Goal: Task Accomplishment & Management: Manage account settings

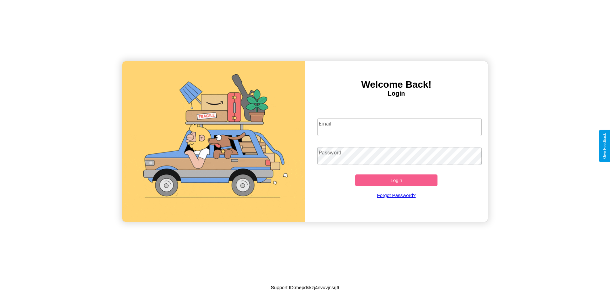
click at [400, 127] on input "Email" at bounding box center [400, 127] width 165 height 18
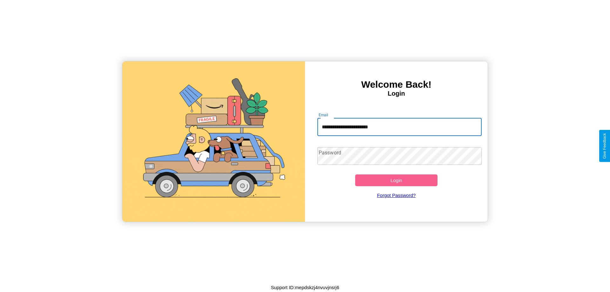
type input "**********"
click at [397, 180] on button "Login" at bounding box center [396, 181] width 82 height 12
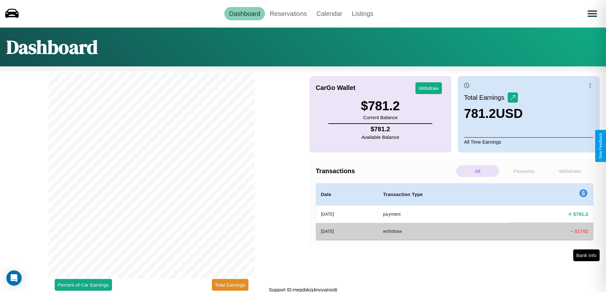
scroll to position [2, 0]
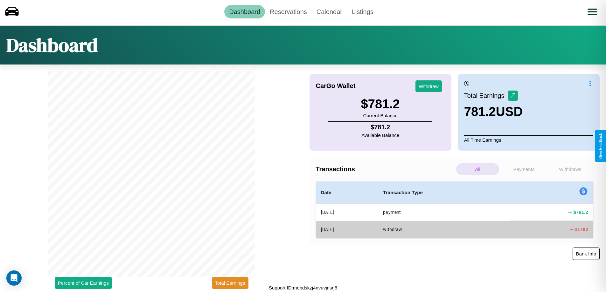
click at [586, 254] on button "Bank Info" at bounding box center [585, 254] width 27 height 12
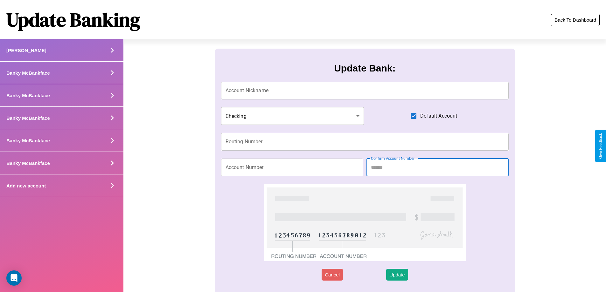
click at [575, 20] on button "Back To Dashboard" at bounding box center [575, 20] width 49 height 12
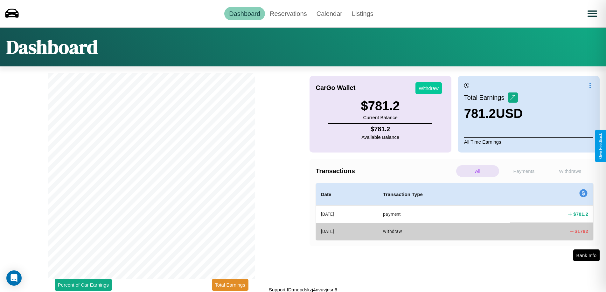
click at [428, 88] on button "Withdraw" at bounding box center [428, 88] width 26 height 12
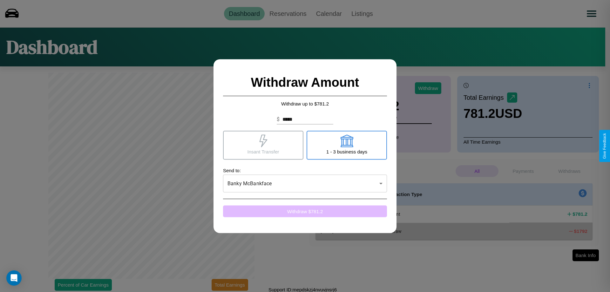
click at [305, 211] on button "Withdraw $ 781.2" at bounding box center [305, 211] width 164 height 12
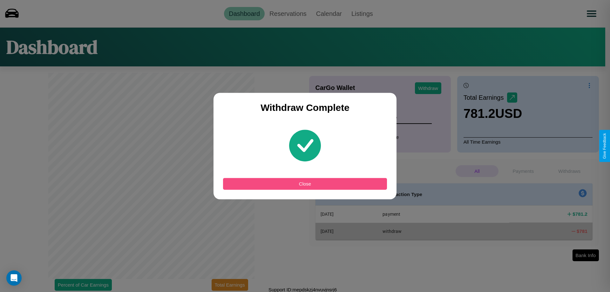
click at [305, 184] on button "Close" at bounding box center [305, 184] width 164 height 12
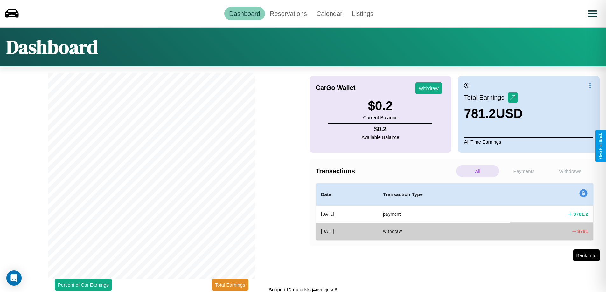
click at [523, 171] on p "Payments" at bounding box center [523, 171] width 43 height 12
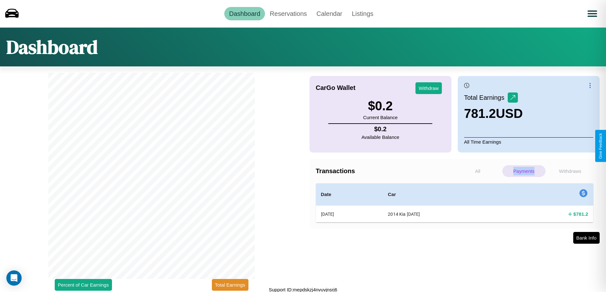
click at [523, 171] on p "Payments" at bounding box center [523, 171] width 43 height 12
click at [570, 171] on p "Withdraws" at bounding box center [569, 171] width 43 height 12
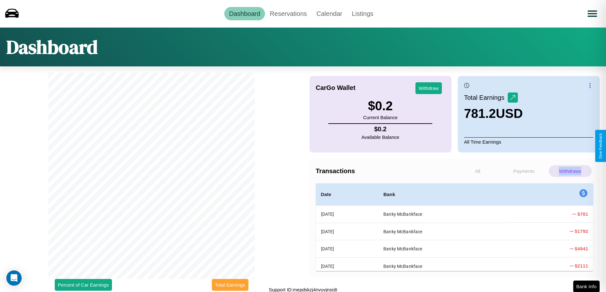
click at [230, 285] on button "Total Earnings" at bounding box center [230, 285] width 37 height 12
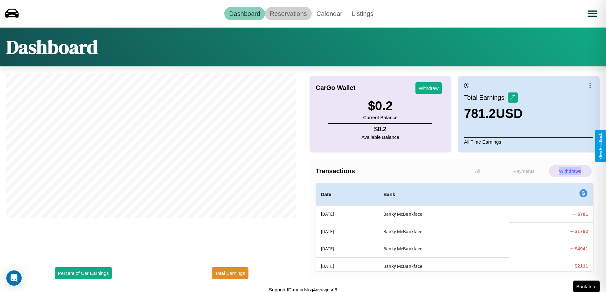
click at [288, 13] on link "Reservations" at bounding box center [288, 13] width 47 height 13
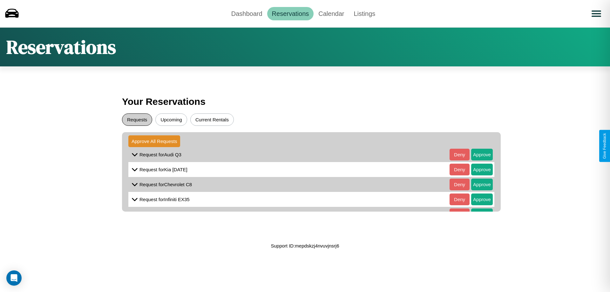
click at [137, 120] on button "Requests" at bounding box center [137, 120] width 30 height 12
click at [478, 155] on button "Approve" at bounding box center [483, 155] width 22 height 12
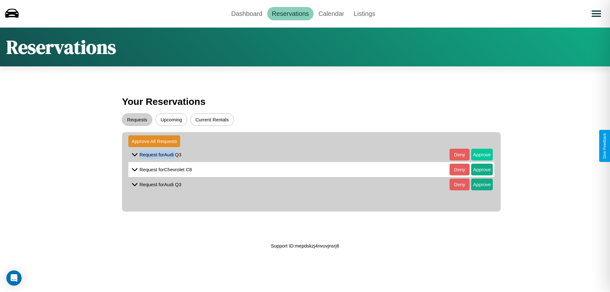
click at [478, 155] on button "Approve" at bounding box center [483, 155] width 22 height 12
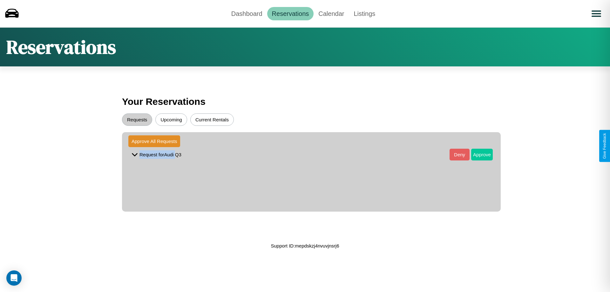
click at [478, 155] on button "Approve" at bounding box center [483, 155] width 22 height 12
click at [171, 120] on button "Upcoming" at bounding box center [171, 120] width 32 height 12
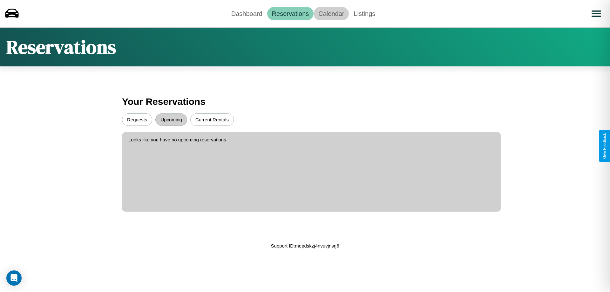
click at [331, 13] on link "Calendar" at bounding box center [331, 13] width 35 height 13
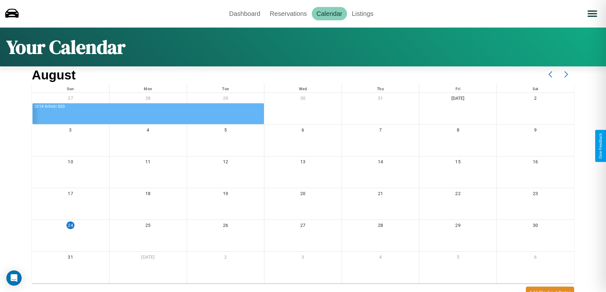
click at [566, 74] on icon at bounding box center [566, 74] width 16 height 16
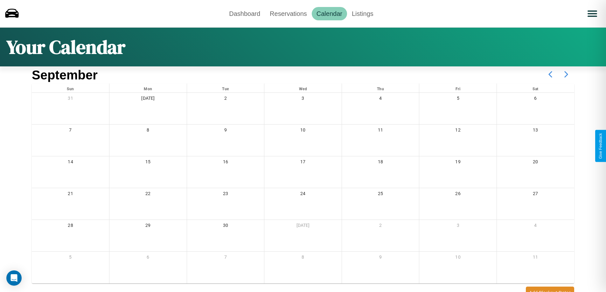
click at [566, 74] on icon at bounding box center [566, 74] width 16 height 16
